Goal: Task Accomplishment & Management: Use online tool/utility

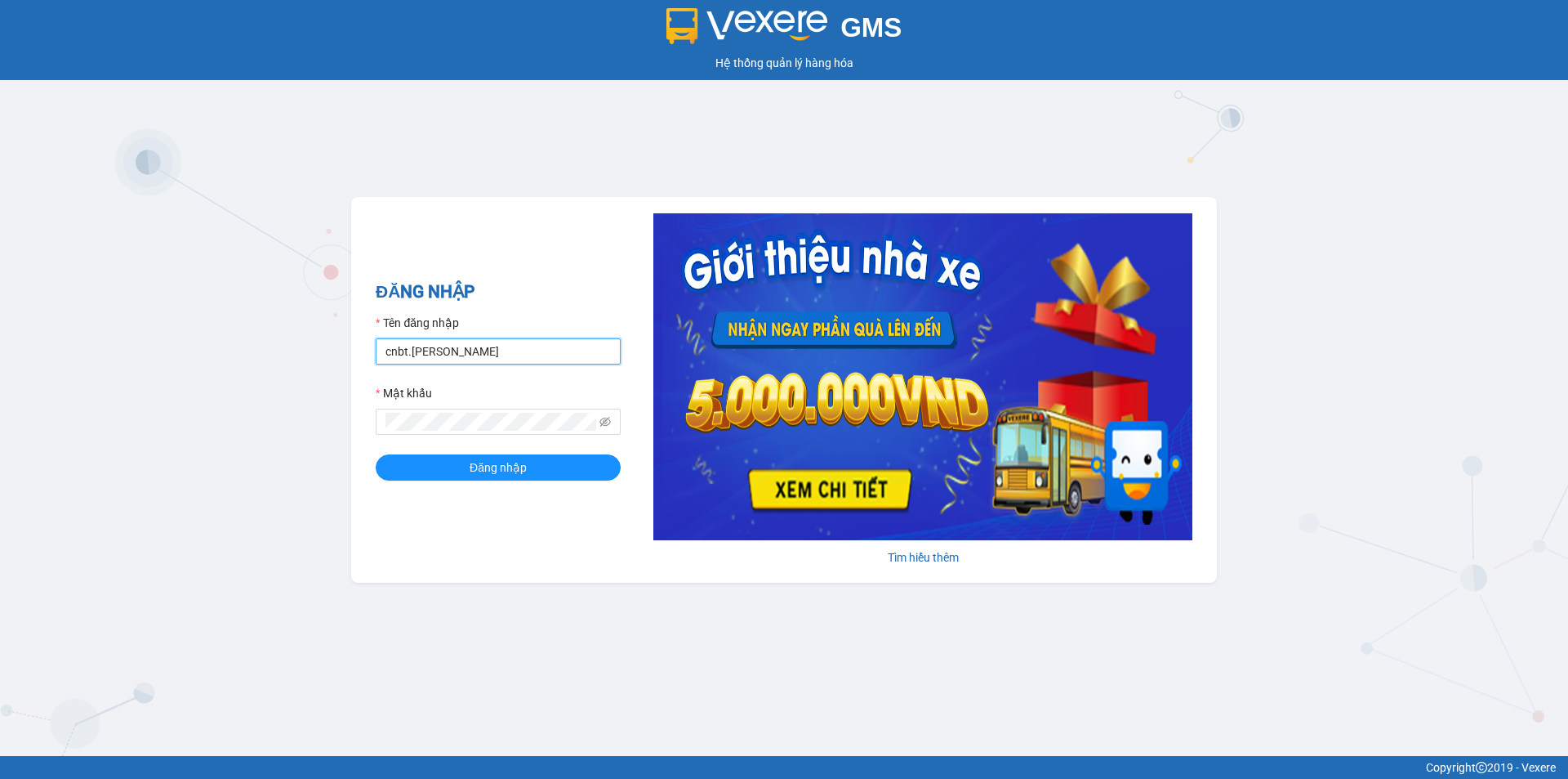
click at [438, 343] on input "cnbt.minhtam" at bounding box center [498, 351] width 245 height 26
type input "gtnbt.minhtam"
click at [465, 465] on button "Đăng nhập" at bounding box center [498, 466] width 245 height 26
